Goal: Complete application form

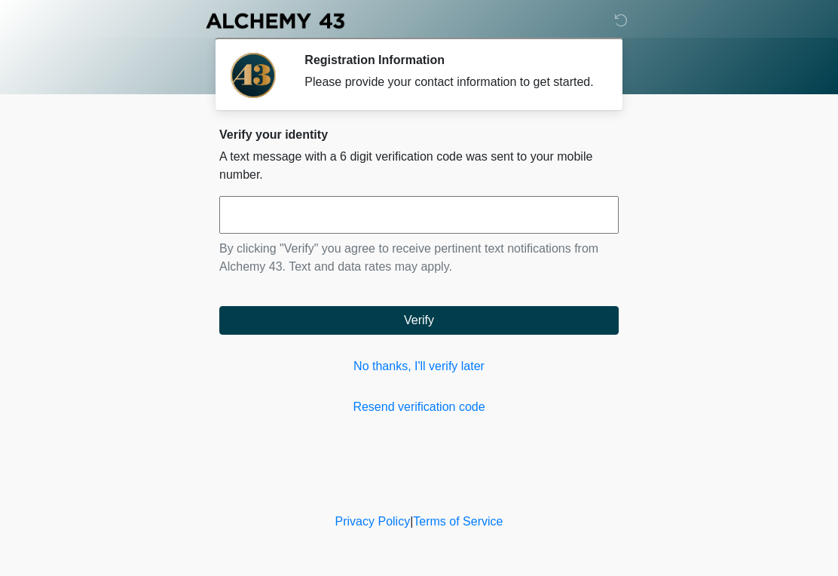
click at [266, 234] on input "text" at bounding box center [418, 215] width 399 height 38
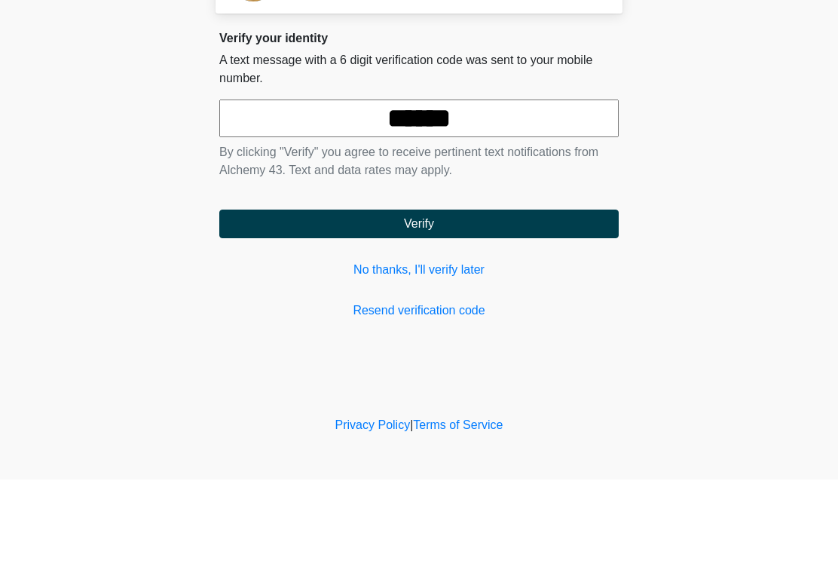
type input "******"
click at [461, 306] on button "Verify" at bounding box center [418, 320] width 399 height 29
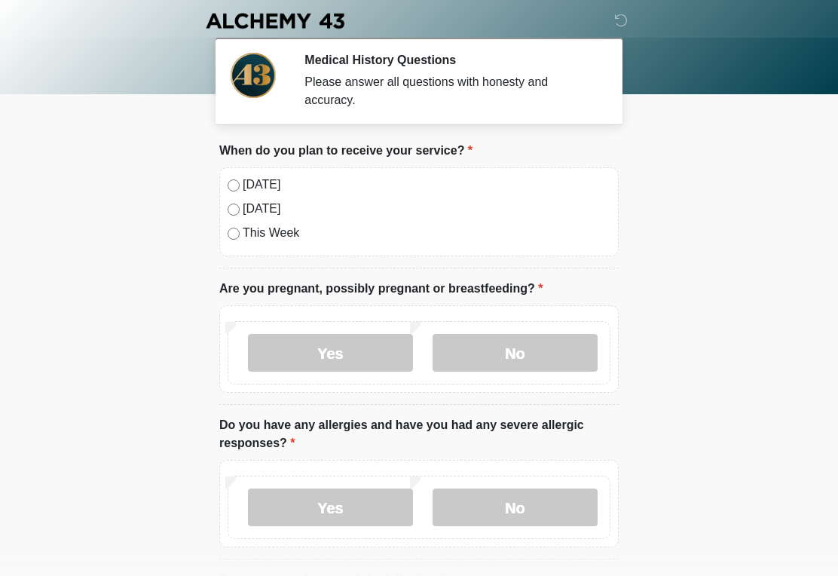
click at [261, 177] on label "[DATE]" at bounding box center [427, 185] width 368 height 18
click at [524, 349] on label "No" at bounding box center [514, 353] width 165 height 38
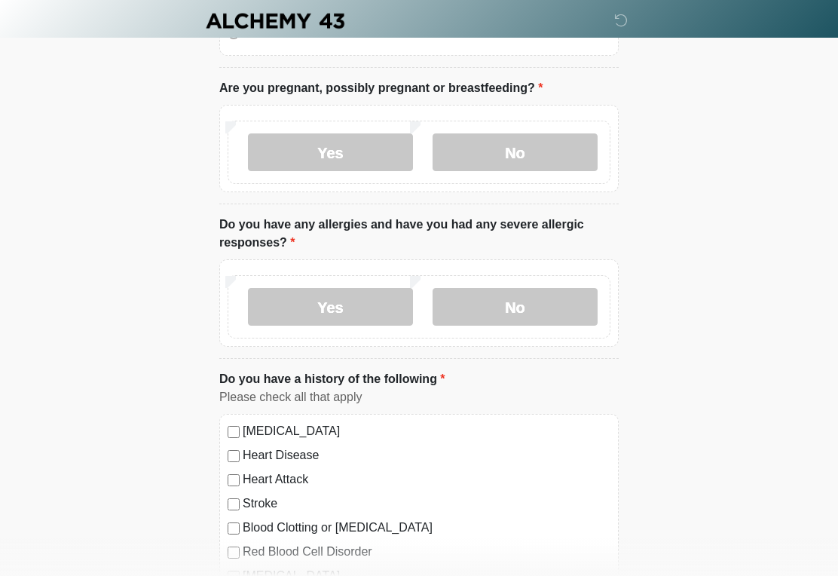
click at [515, 314] on label "No" at bounding box center [514, 307] width 165 height 38
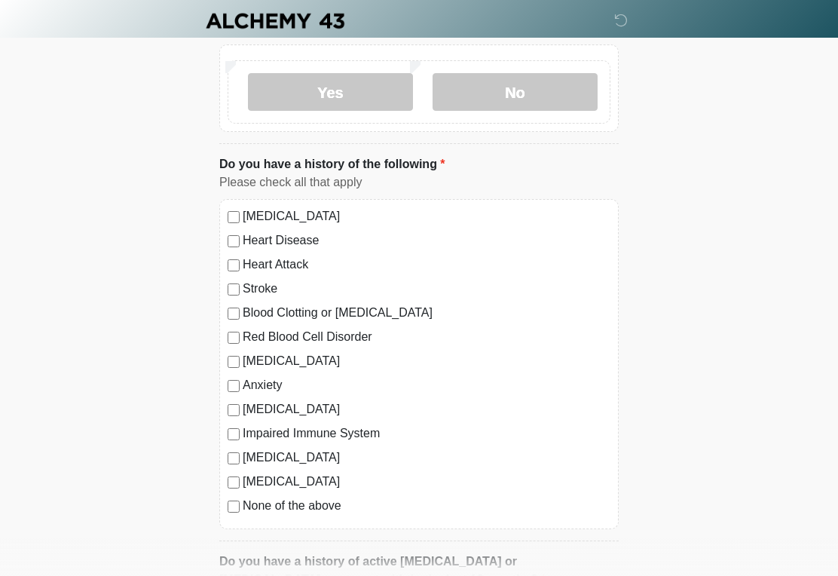
scroll to position [418, 0]
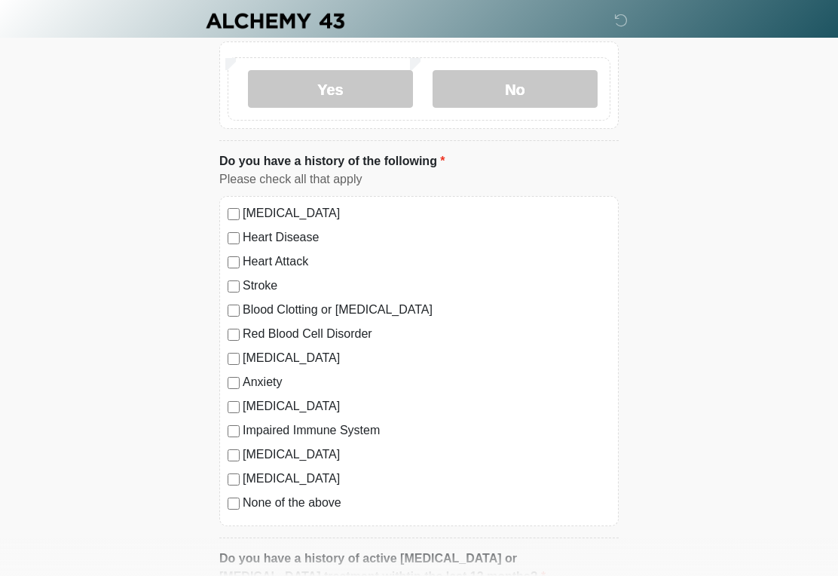
click at [319, 509] on label "None of the above" at bounding box center [427, 502] width 368 height 18
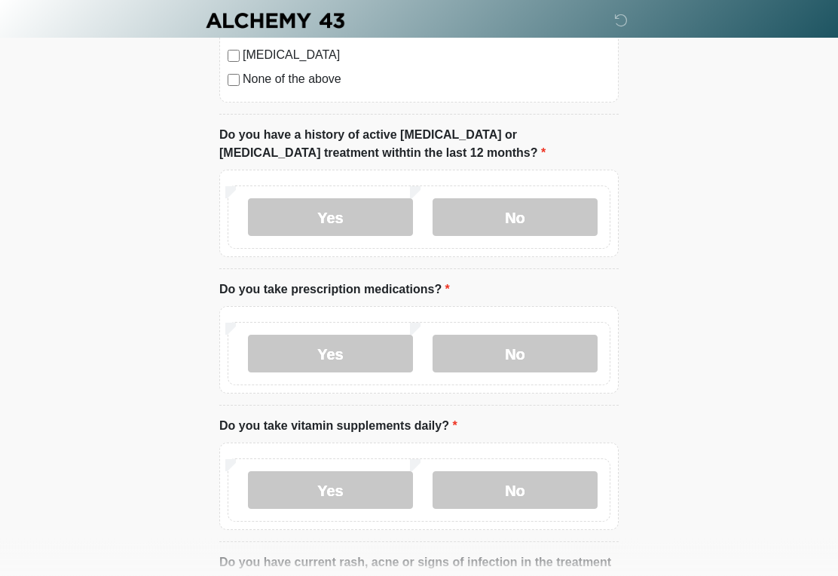
scroll to position [844, 0]
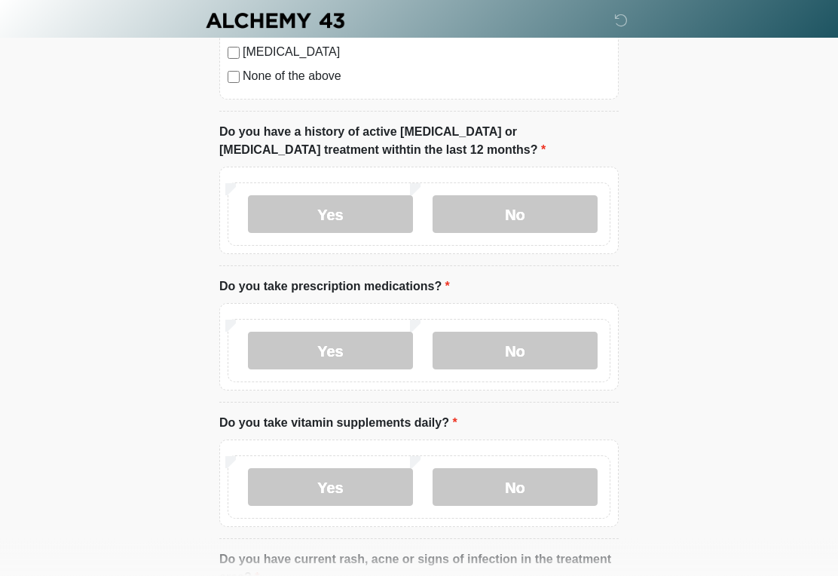
click at [557, 212] on label "No" at bounding box center [514, 215] width 165 height 38
click at [375, 345] on label "Yes" at bounding box center [330, 350] width 165 height 38
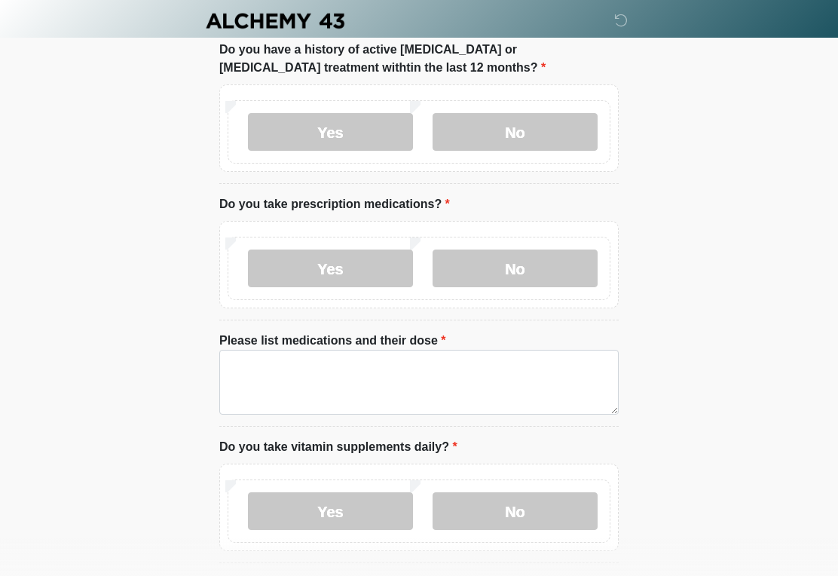
scroll to position [946, 0]
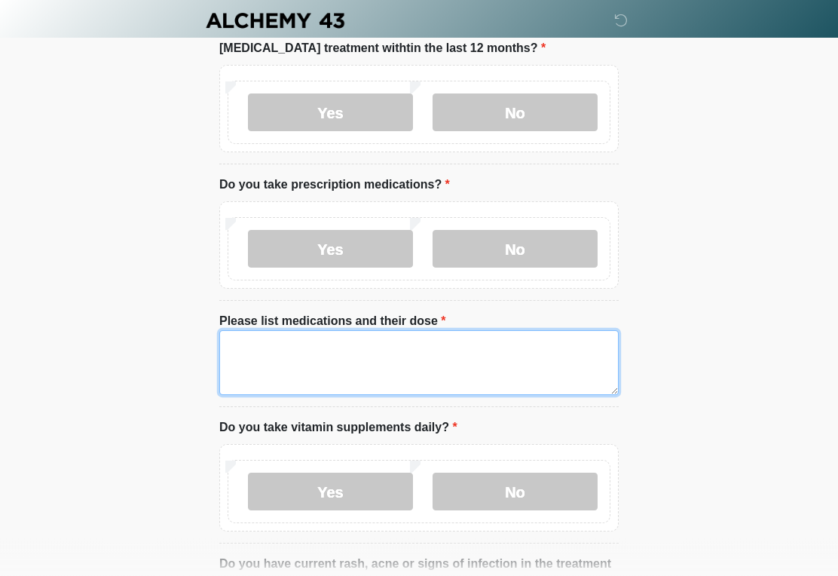
click at [454, 359] on textarea "Please list medications and their dose" at bounding box center [418, 363] width 399 height 65
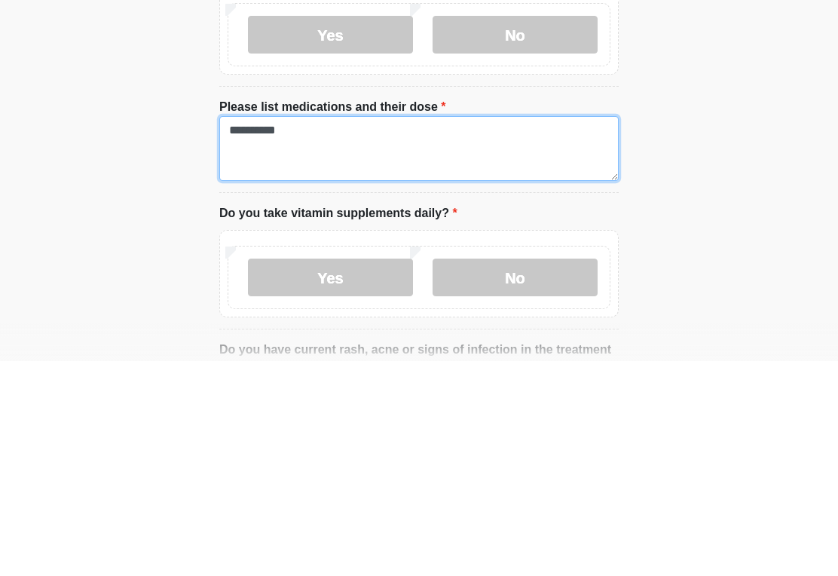
click at [243, 331] on textarea "*********" at bounding box center [418, 363] width 399 height 65
click at [401, 331] on textarea "*********" at bounding box center [418, 363] width 399 height 65
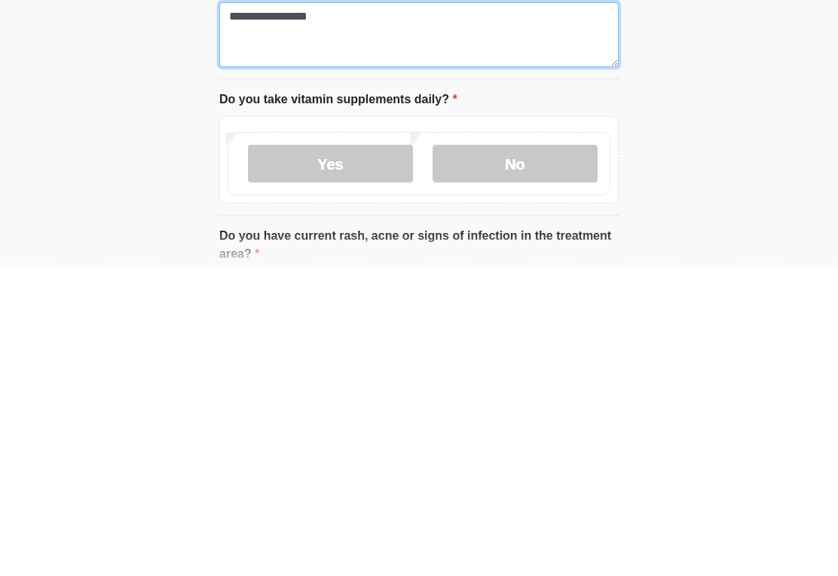
type textarea "**********"
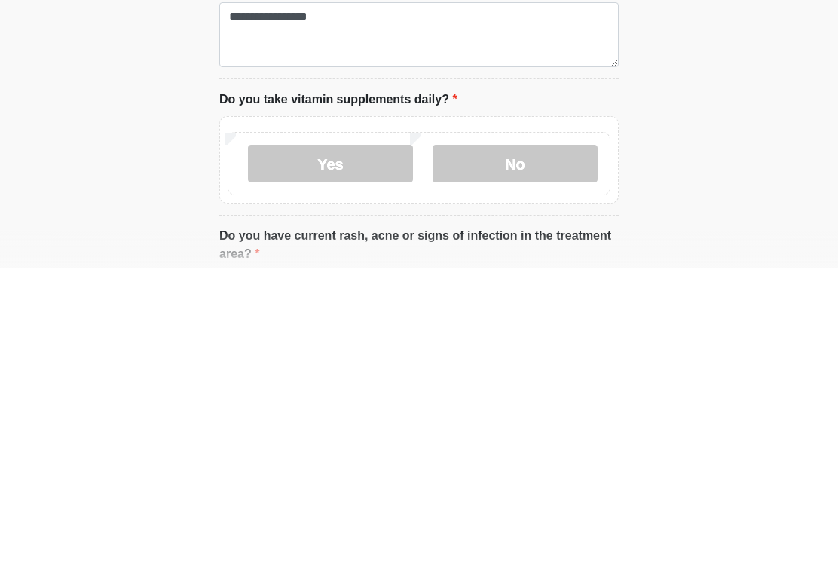
click at [283, 452] on label "Yes" at bounding box center [330, 471] width 165 height 38
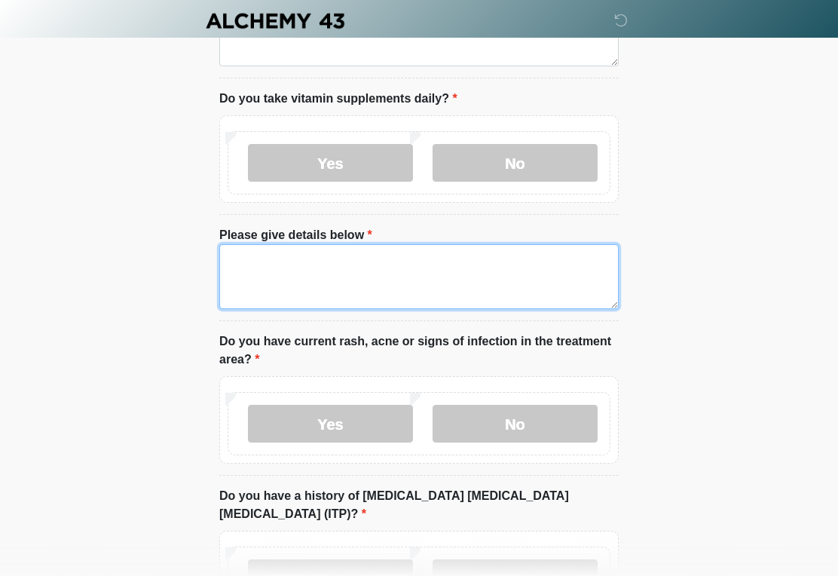
click at [276, 289] on textarea "Please give details below" at bounding box center [418, 276] width 399 height 65
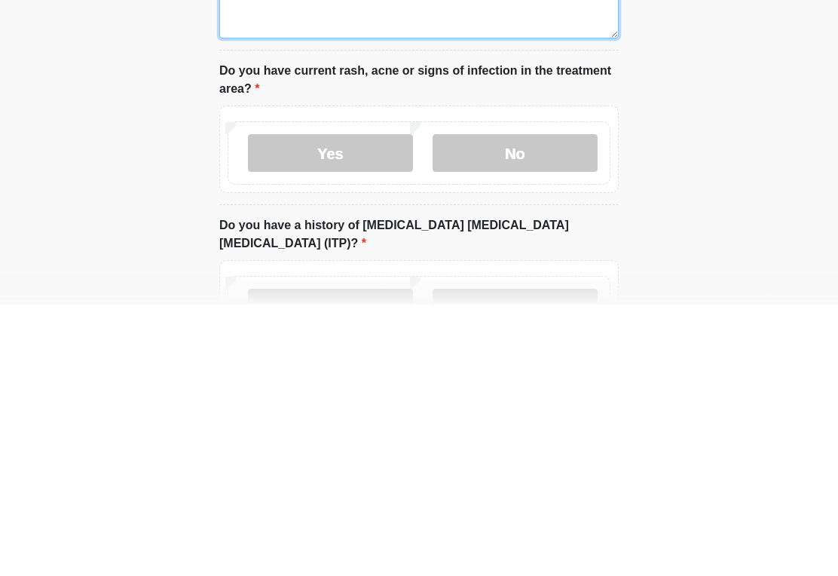
type textarea "**********"
click at [480, 405] on label "No" at bounding box center [514, 424] width 165 height 38
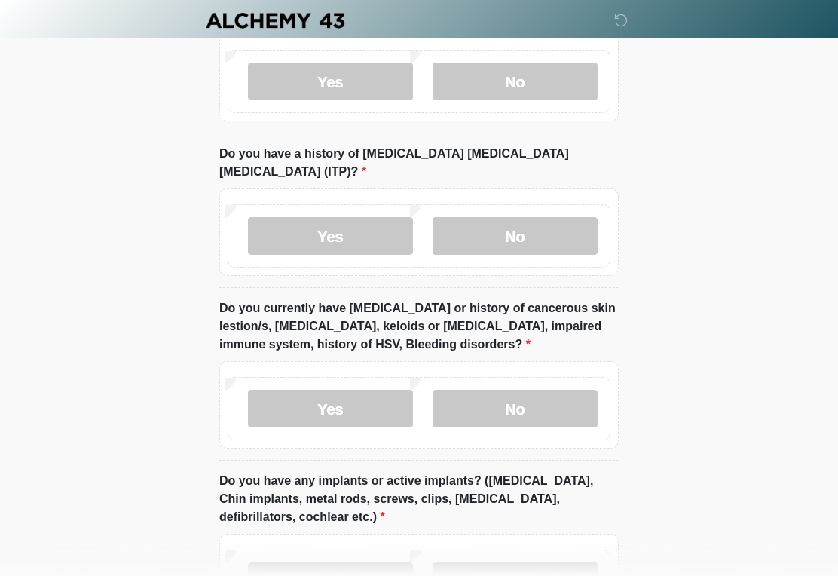
scroll to position [1626, 0]
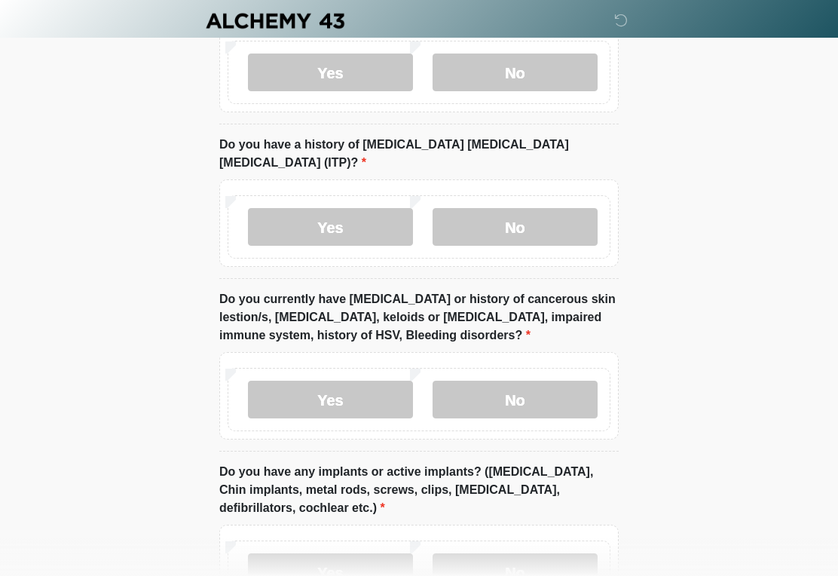
click at [472, 208] on label "No" at bounding box center [514, 227] width 165 height 38
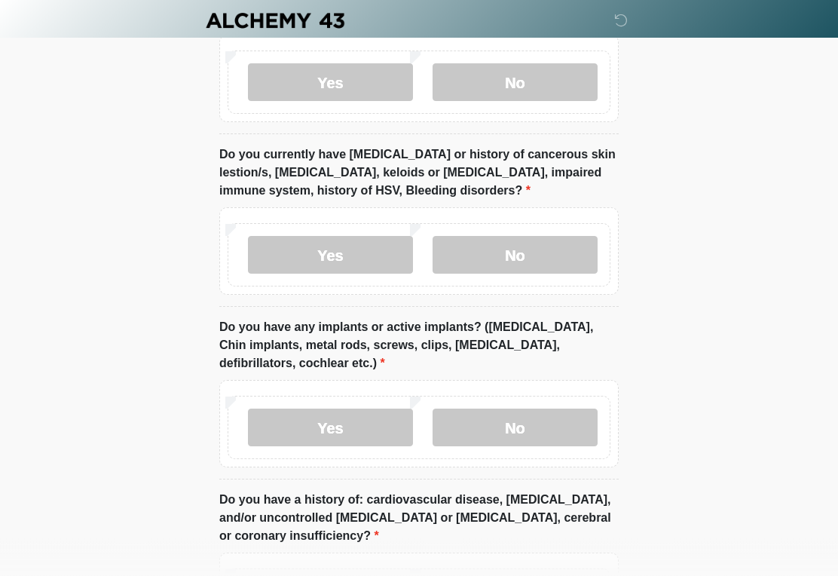
scroll to position [1773, 0]
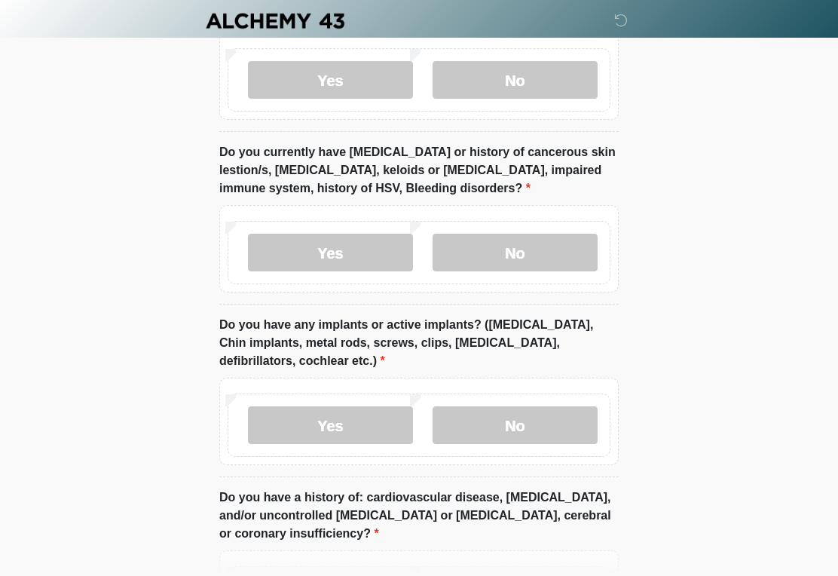
click at [352, 240] on label "Yes" at bounding box center [330, 253] width 165 height 38
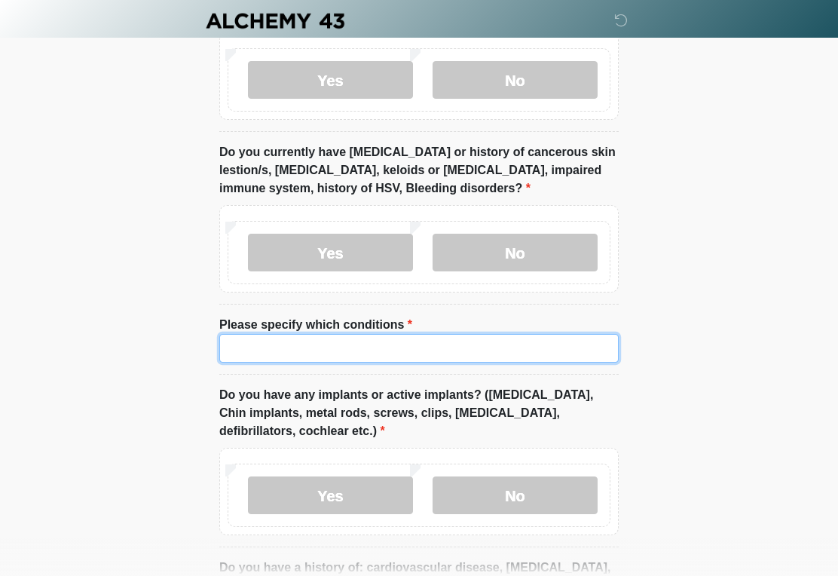
click at [375, 334] on input "Please specify which conditions" at bounding box center [418, 348] width 399 height 29
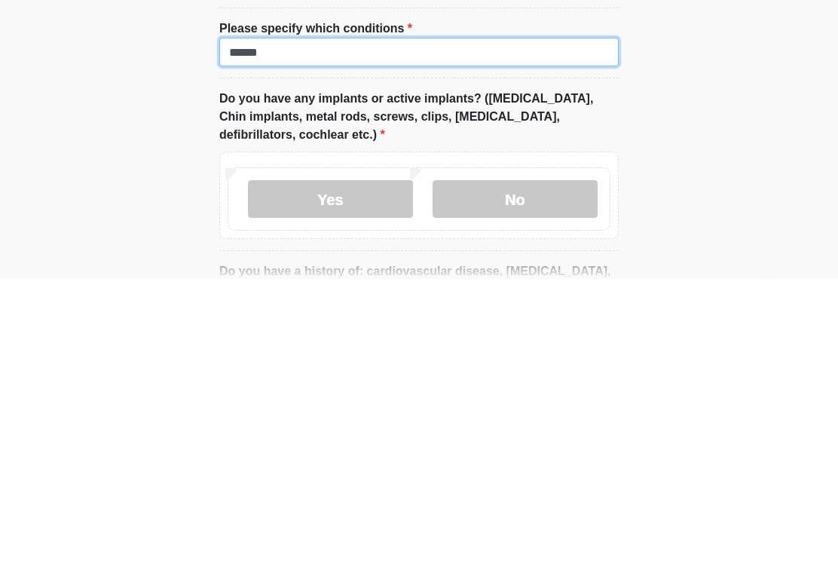
type input "******"
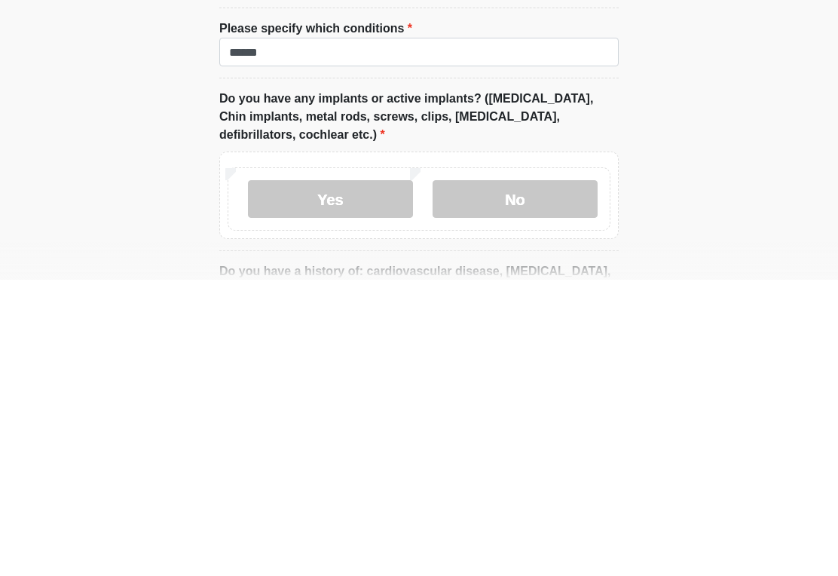
click at [481, 476] on label "No" at bounding box center [514, 495] width 165 height 38
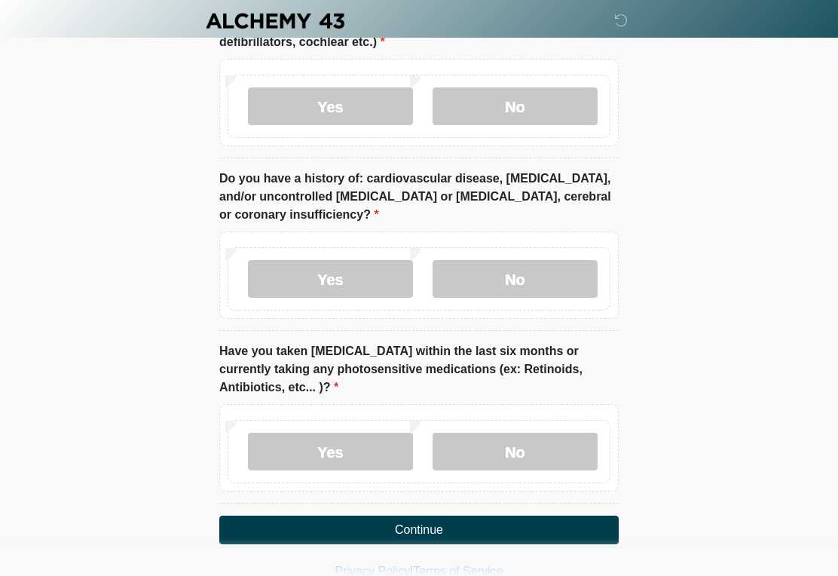
scroll to position [2164, 0]
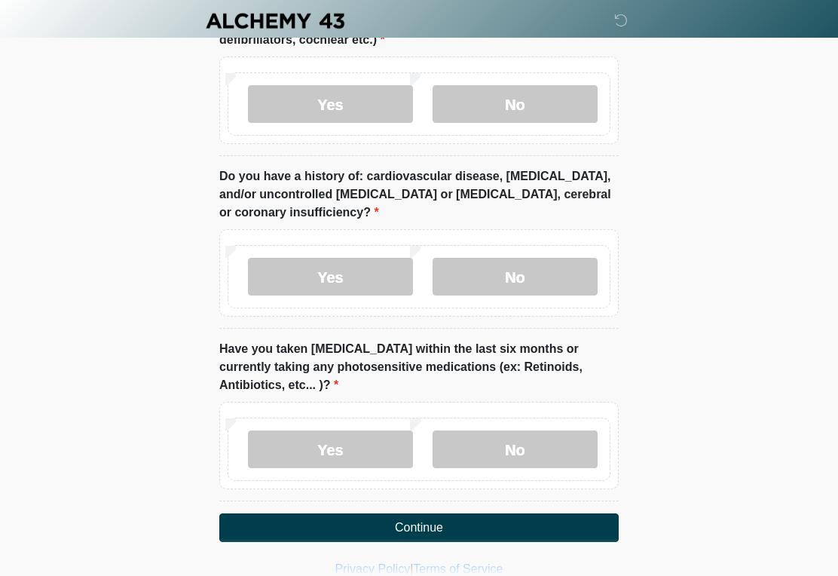
click at [467, 258] on label "No" at bounding box center [514, 277] width 165 height 38
click at [477, 430] on label "No" at bounding box center [514, 449] width 165 height 38
click at [283, 513] on button "Continue" at bounding box center [418, 527] width 399 height 29
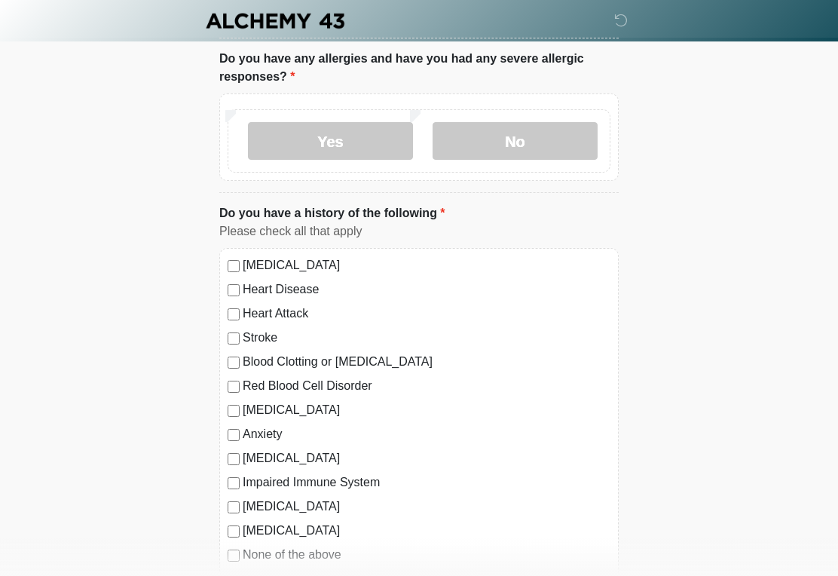
scroll to position [0, 0]
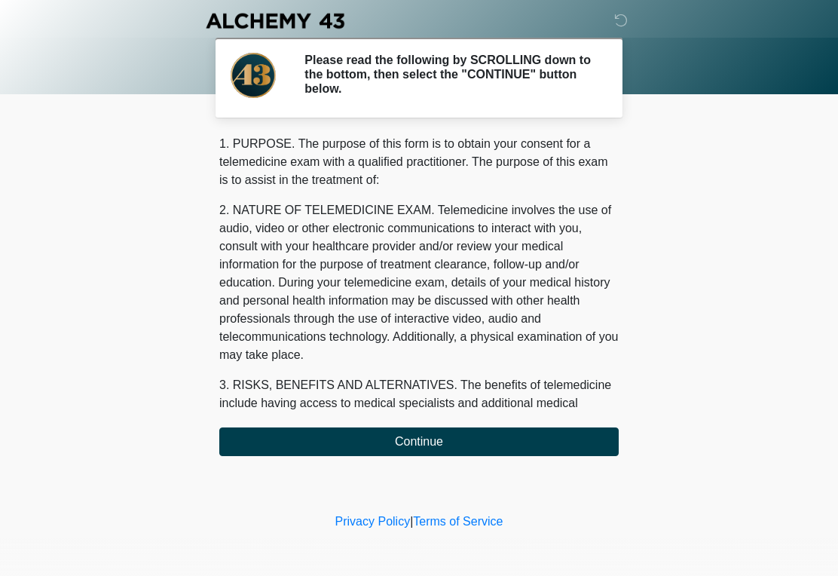
click at [280, 437] on button "Continue" at bounding box center [418, 441] width 399 height 29
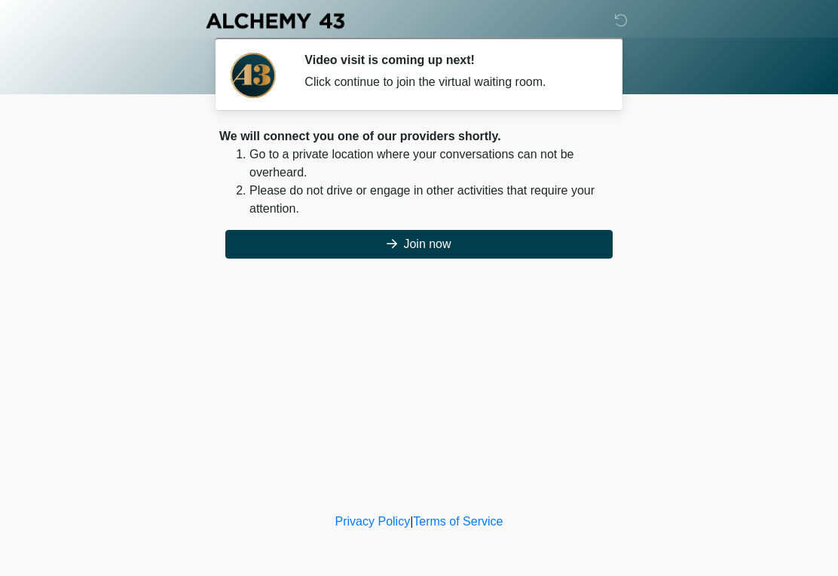
click at [280, 243] on button "Join now" at bounding box center [418, 244] width 387 height 29
